Goal: Use online tool/utility

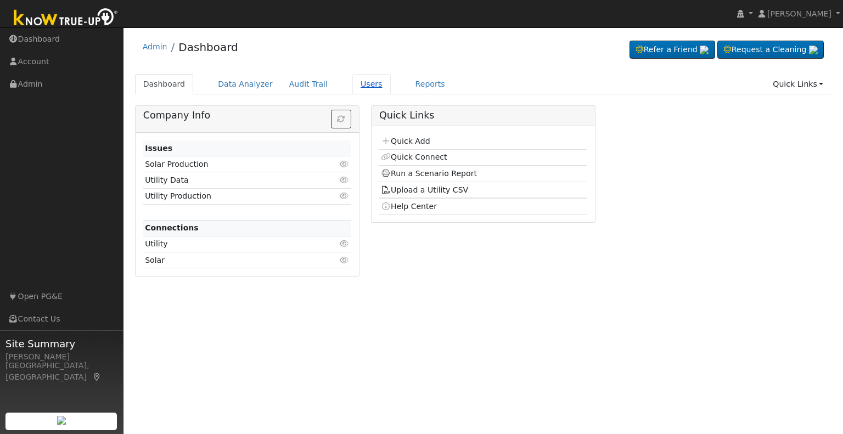
click at [352, 85] on link "Users" at bounding box center [371, 84] width 38 height 20
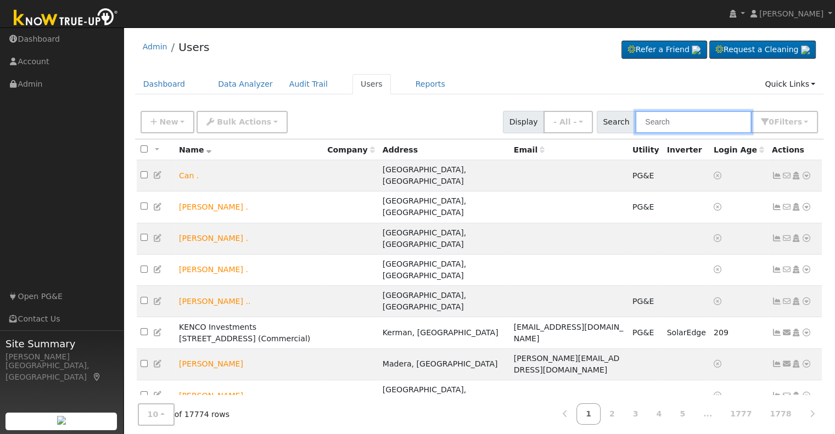
click at [658, 120] on input "text" at bounding box center [693, 122] width 116 height 23
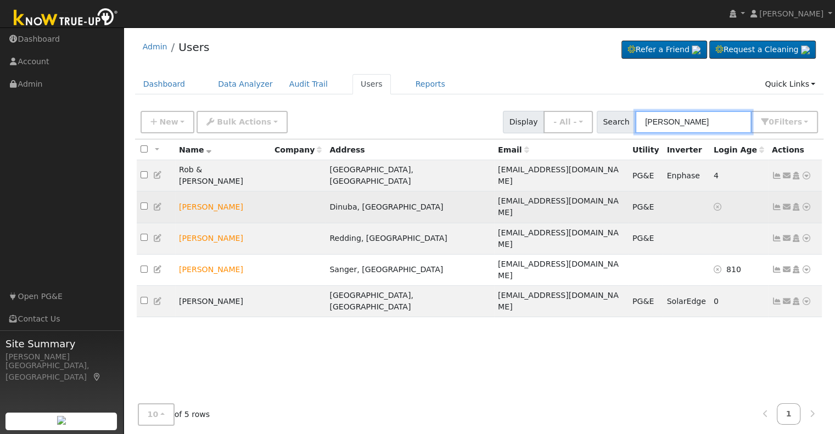
type input "[PERSON_NAME]"
click at [808, 203] on icon at bounding box center [806, 207] width 10 height 8
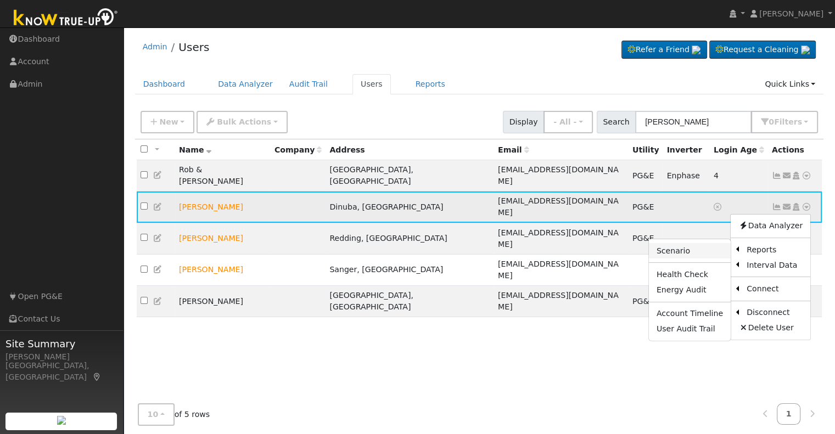
click at [687, 243] on link "Scenario" at bounding box center [690, 250] width 82 height 15
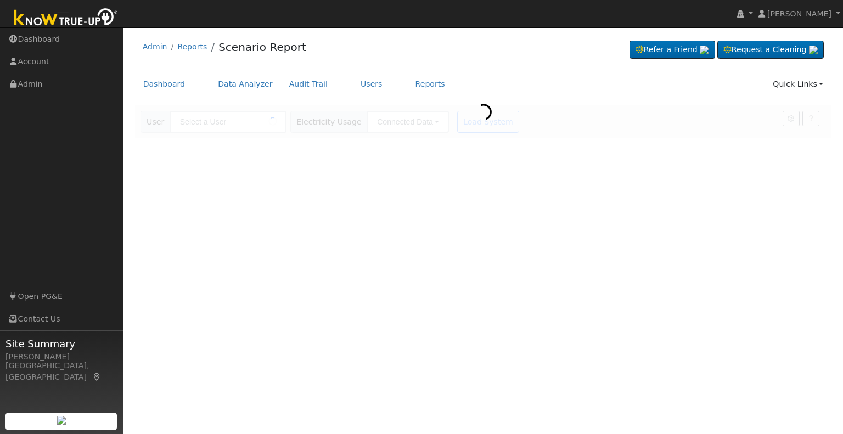
type input "[PERSON_NAME]"
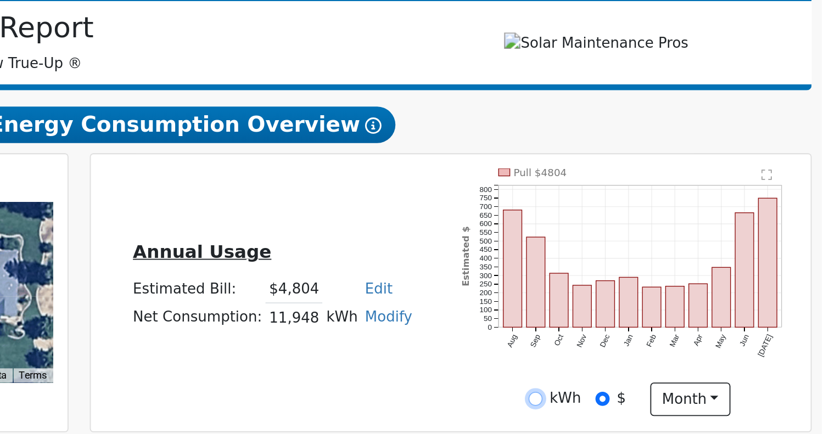
click at [672, 385] on input "kWh" at bounding box center [669, 383] width 8 height 8
radio input "true"
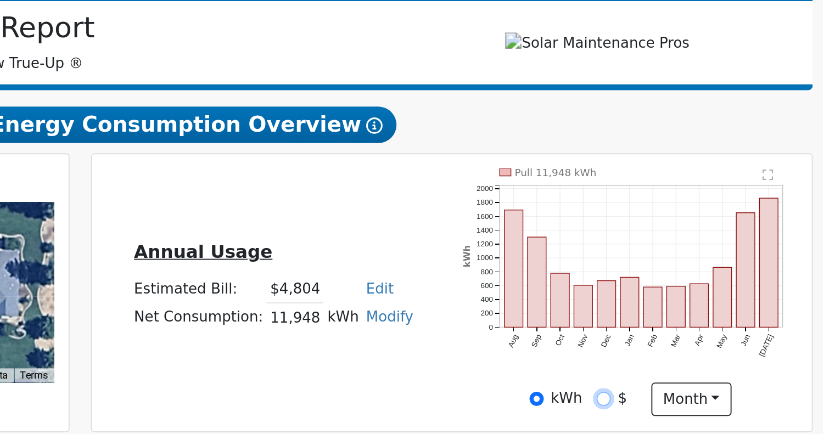
click at [704, 387] on input "$" at bounding box center [705, 383] width 8 height 8
radio input "true"
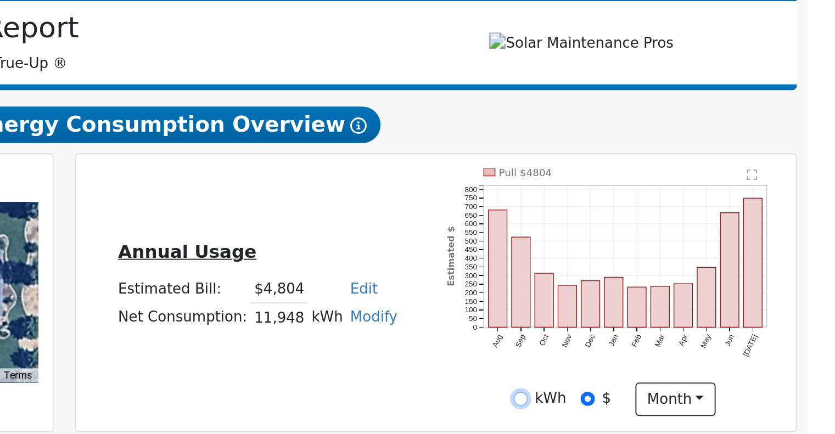
click at [670, 387] on input "kWh" at bounding box center [669, 383] width 8 height 8
radio input "true"
click at [705, 386] on input "$" at bounding box center [705, 383] width 8 height 8
radio input "true"
click at [668, 383] on input "kWh" at bounding box center [669, 383] width 8 height 8
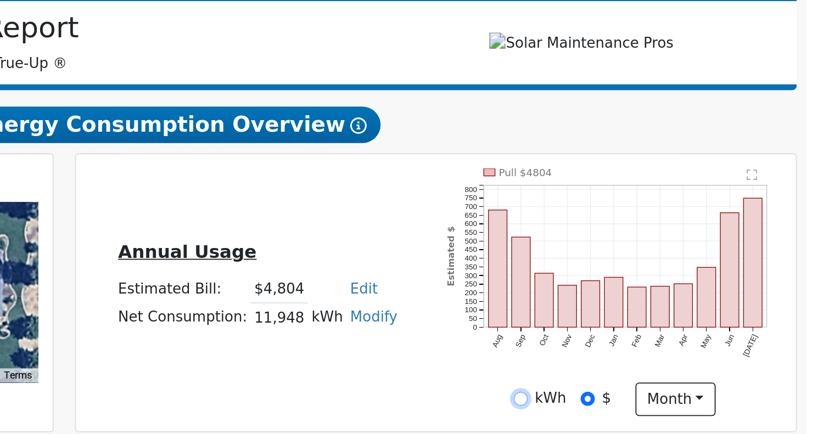
radio input "true"
radio input "false"
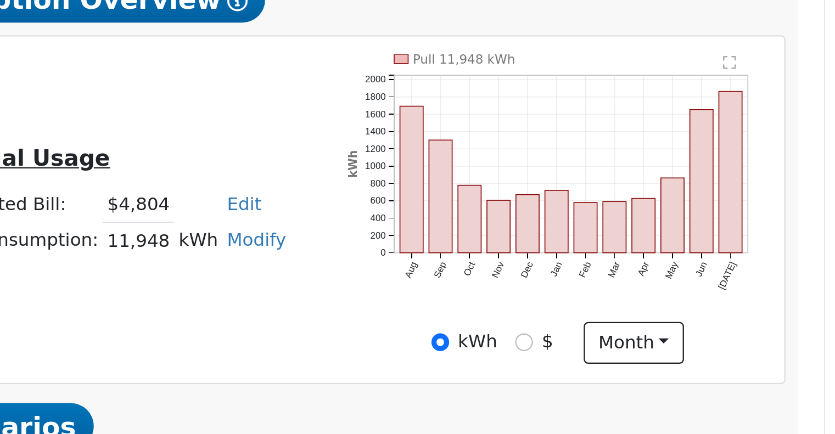
drag, startPoint x: 614, startPoint y: 347, endPoint x: 670, endPoint y: 379, distance: 64.7
click at [670, 379] on div "kWh $ month Day Month" at bounding box center [719, 383] width 193 height 19
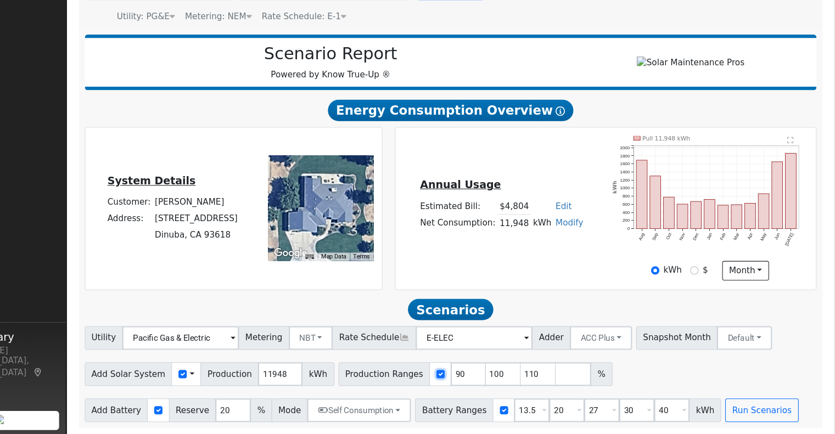
click at [466, 379] on input "checkbox" at bounding box center [470, 379] width 8 height 8
checkbox input "false"
click at [301, 383] on input "11948" at bounding box center [321, 379] width 41 height 22
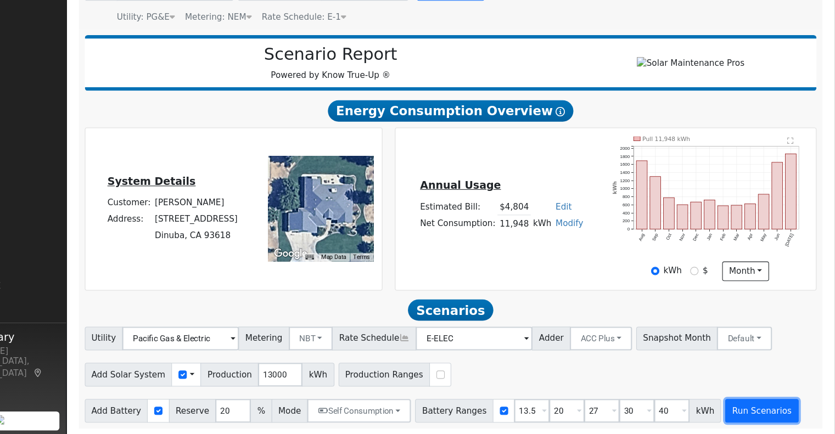
click at [743, 419] on button "Run Scenarios" at bounding box center [767, 412] width 68 height 22
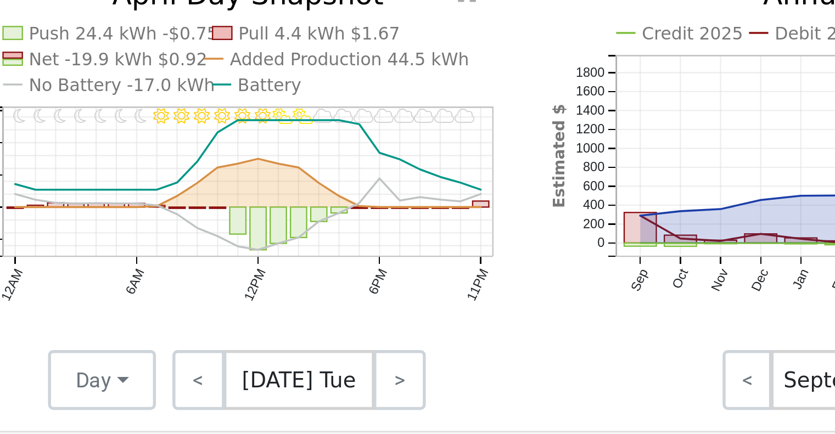
scroll to position [507, 0]
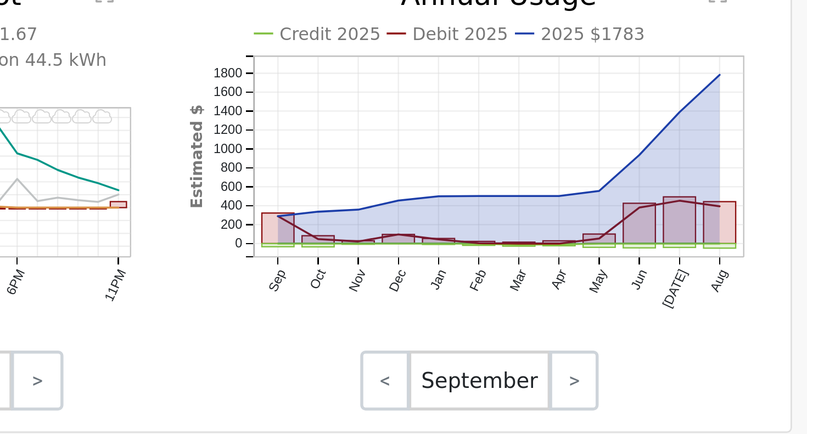
drag, startPoint x: 647, startPoint y: 288, endPoint x: 642, endPoint y: 291, distance: 6.3
click at [642, 291] on icon "Credit 2025 Debit 2025 2025 $1783 Sep Oct Nov Dec Jan Feb Mar Apr May Jun Jul A…" at bounding box center [703, 255] width 213 height 143
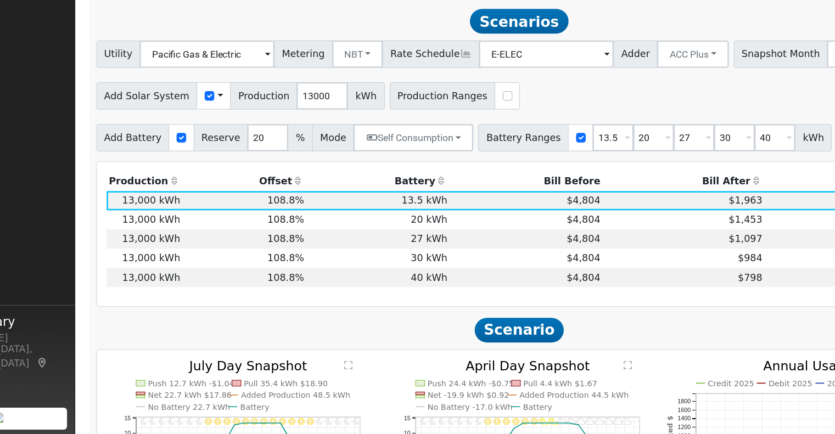
scroll to position [316, 0]
click at [424, 313] on td "$4,804" at bounding box center [485, 308] width 122 height 15
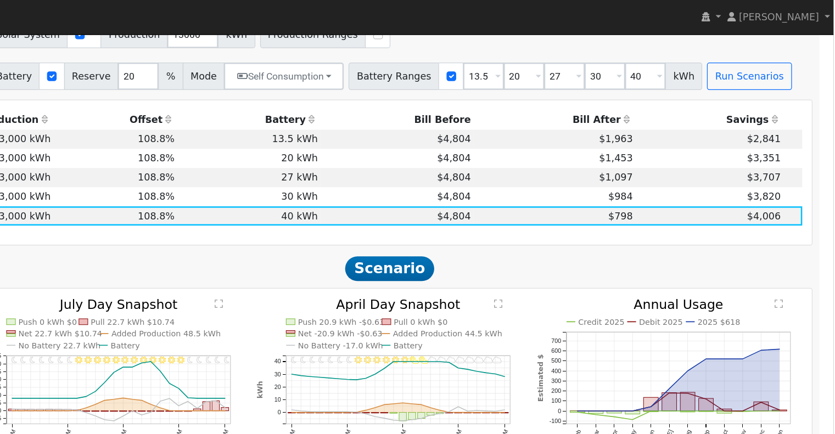
scroll to position [451, 0]
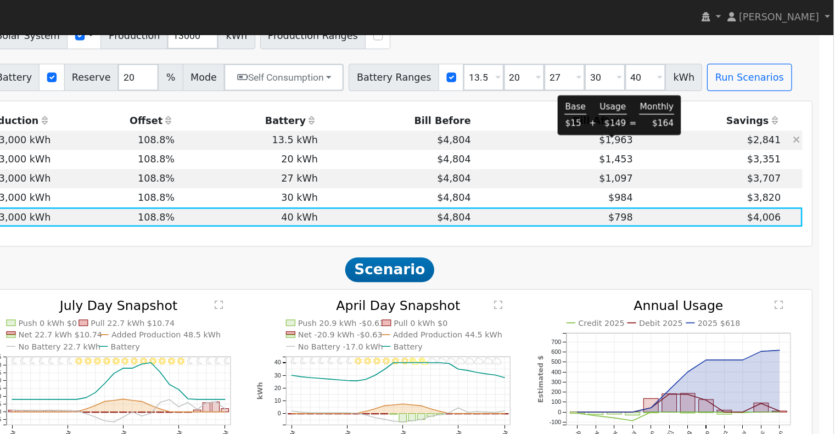
click at [647, 116] on span "$1,963" at bounding box center [660, 112] width 27 height 9
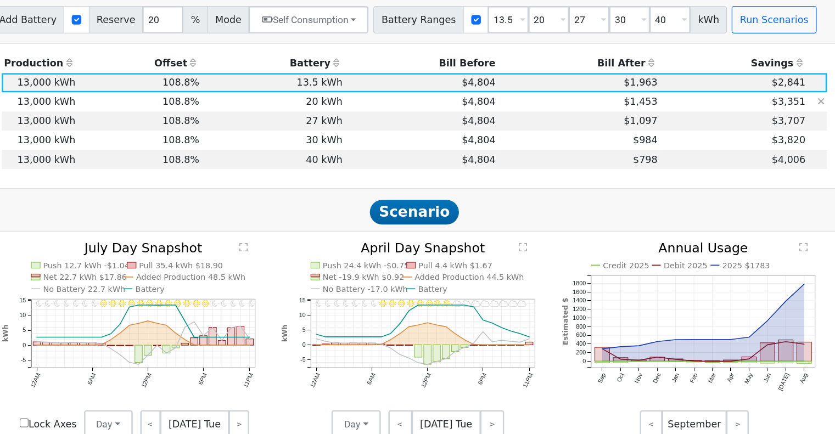
click at [669, 131] on td "$1,453" at bounding box center [611, 127] width 130 height 15
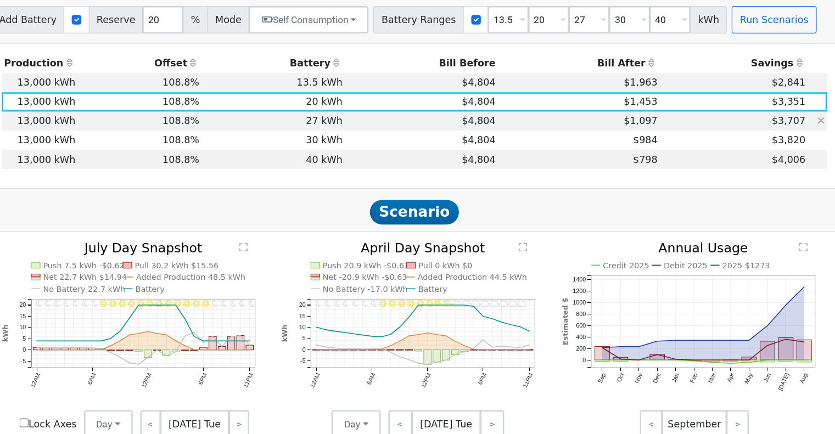
scroll to position [428, 0]
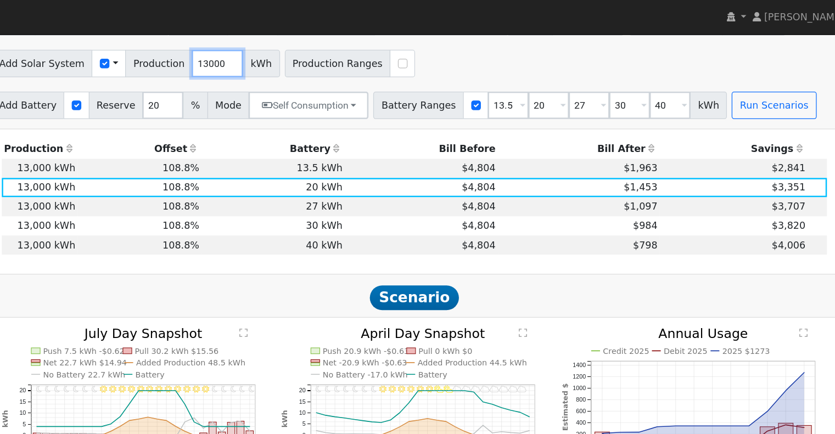
click at [301, 58] on input "13000" at bounding box center [321, 51] width 41 height 22
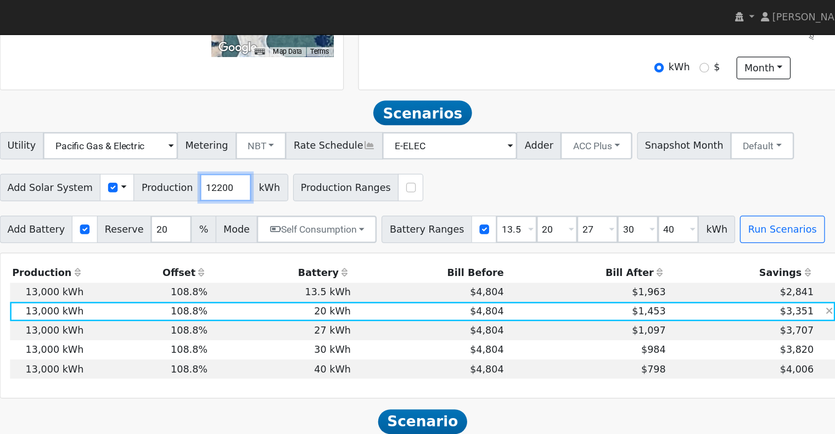
scroll to position [328, 0]
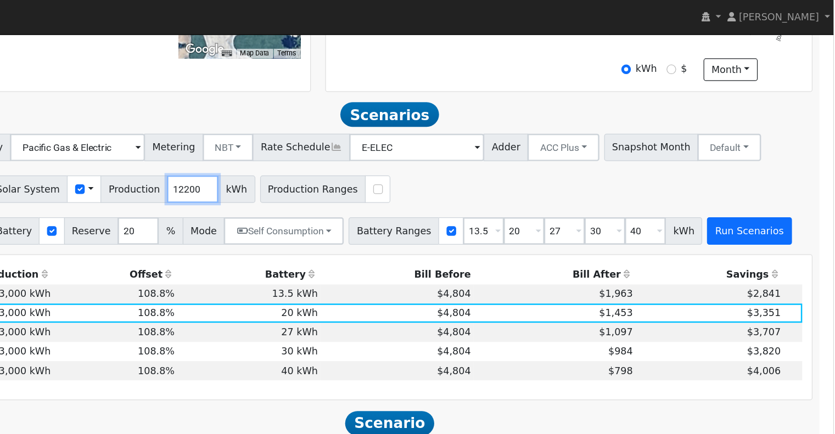
type input "12200"
click at [742, 191] on button "Run Scenarios" at bounding box center [767, 185] width 68 height 22
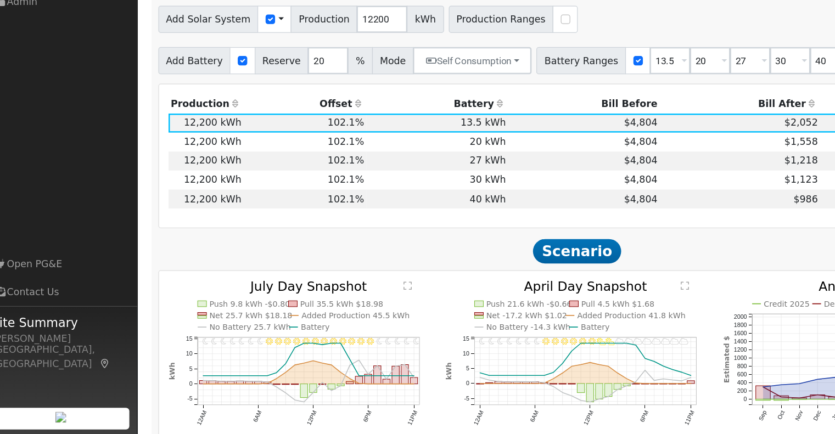
scroll to position [414, 0]
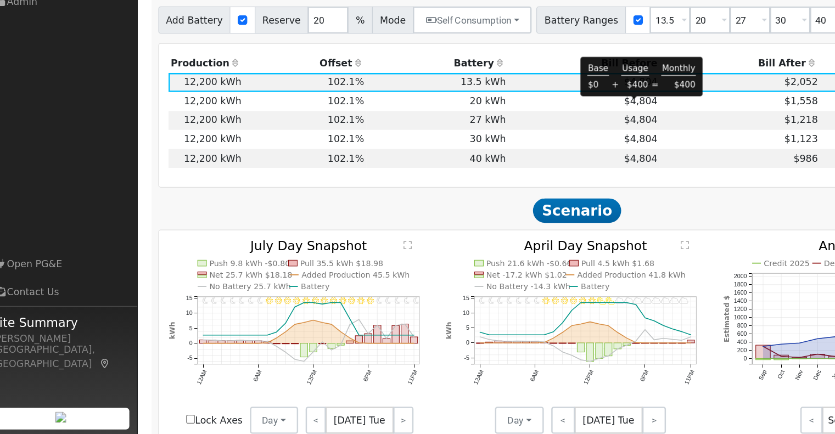
click at [520, 169] on span "$4,804" at bounding box center [530, 164] width 27 height 9
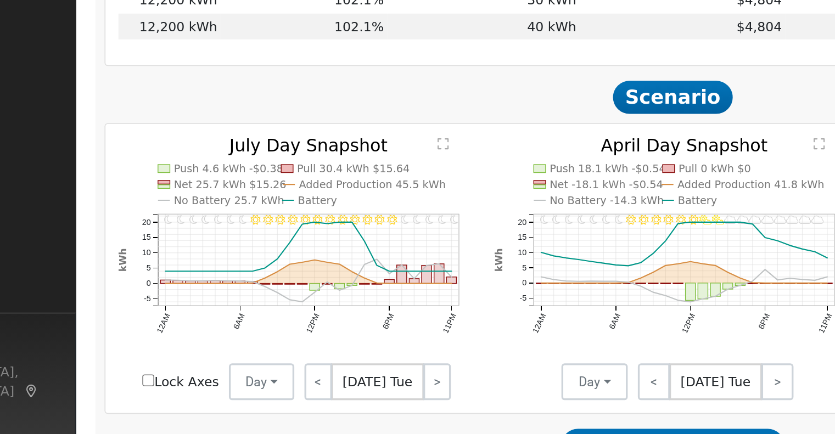
scroll to position [465, 0]
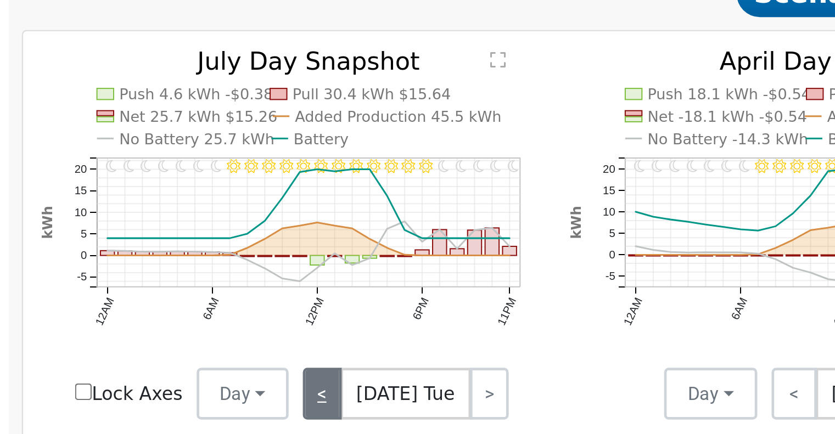
click at [267, 372] on link "<" at bounding box center [268, 372] width 16 height 22
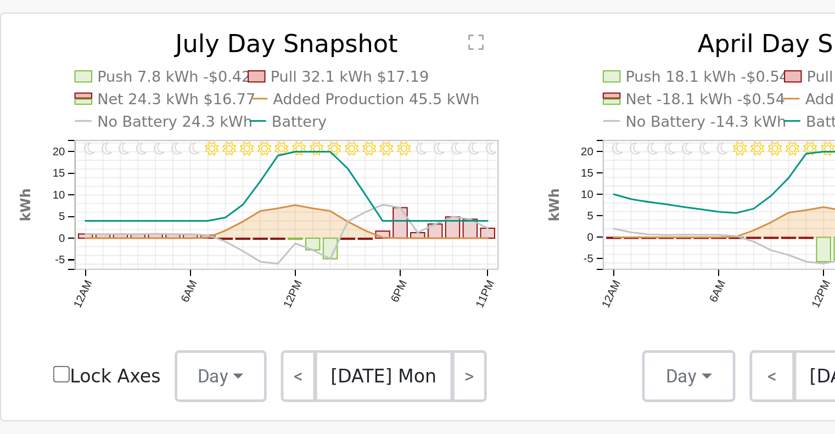
click at [203, 267] on text "No Battery 24.3 kWh" at bounding box center [215, 264] width 66 height 8
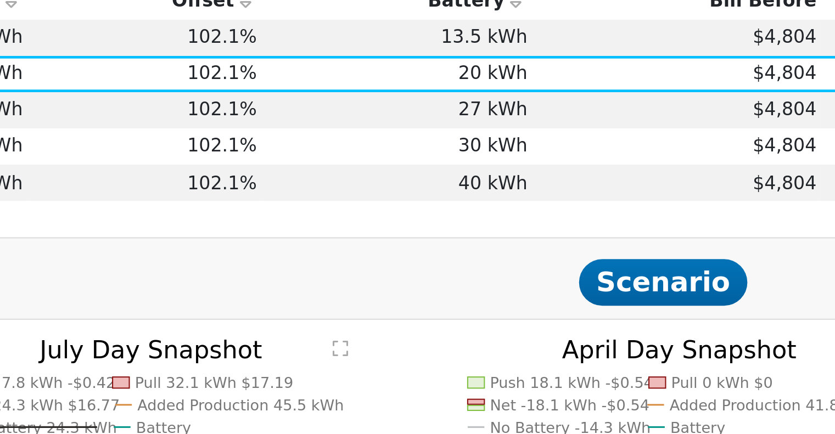
click at [397, 131] on td "27 kWh" at bounding box center [366, 128] width 115 height 15
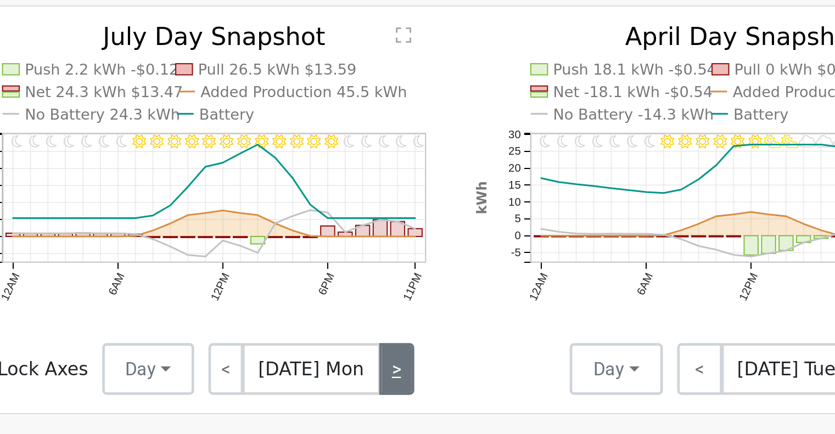
click at [333, 374] on link ">" at bounding box center [339, 372] width 15 height 22
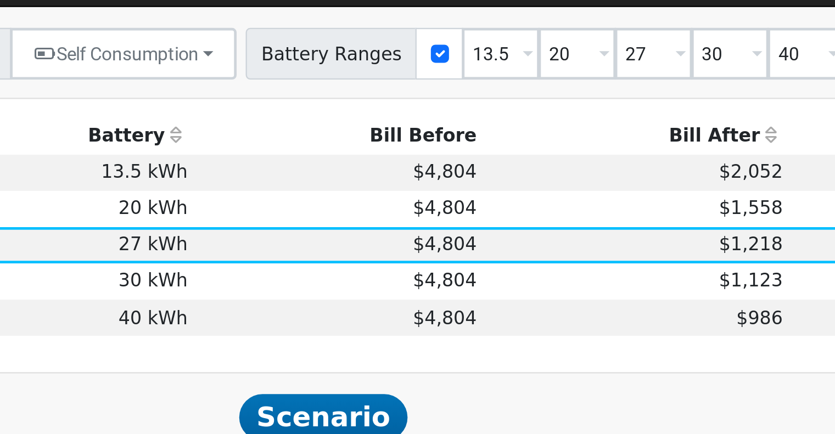
click at [424, 102] on td "$4,804" at bounding box center [485, 98] width 122 height 15
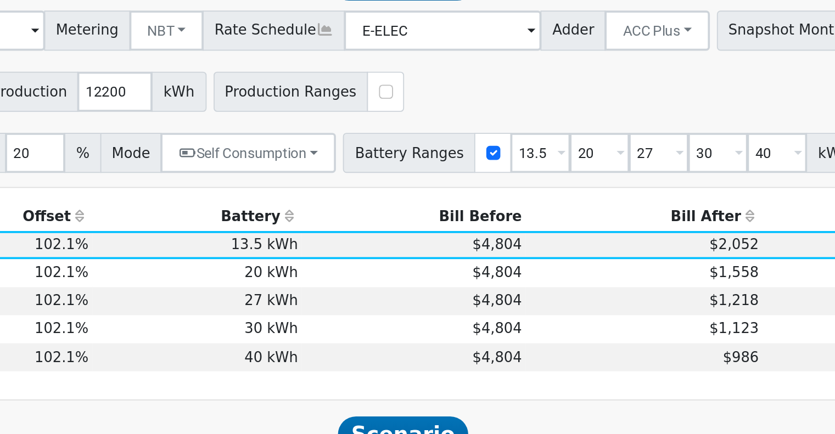
scroll to position [232, 0]
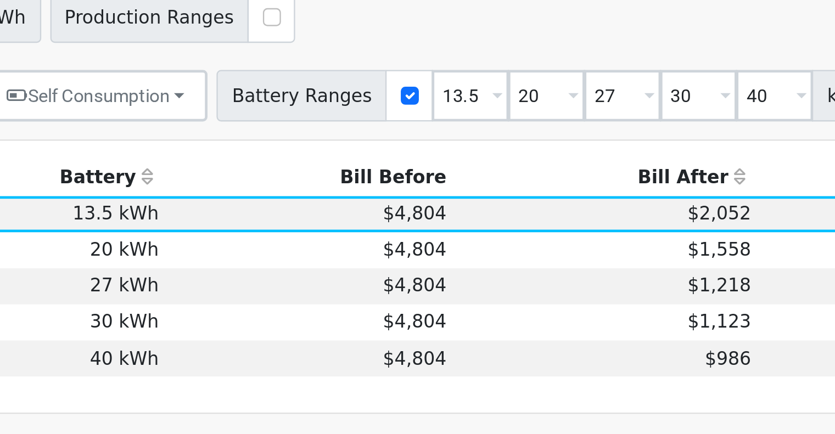
click at [573, 348] on td "$1,558" at bounding box center [611, 346] width 130 height 15
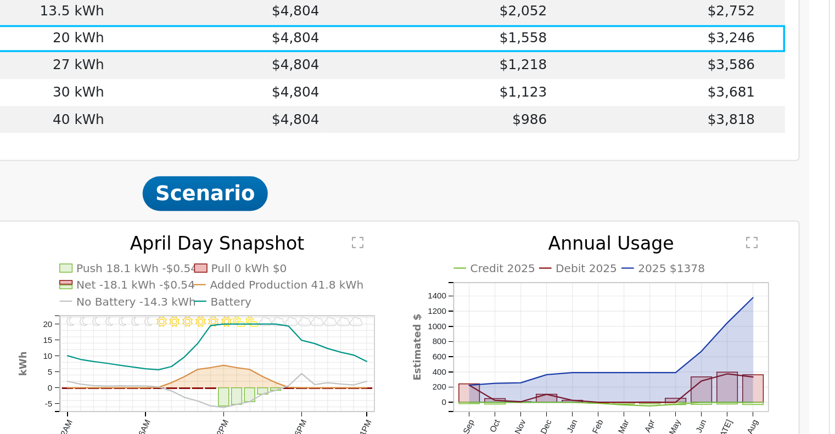
scroll to position [494, 0]
